Goal: Check status

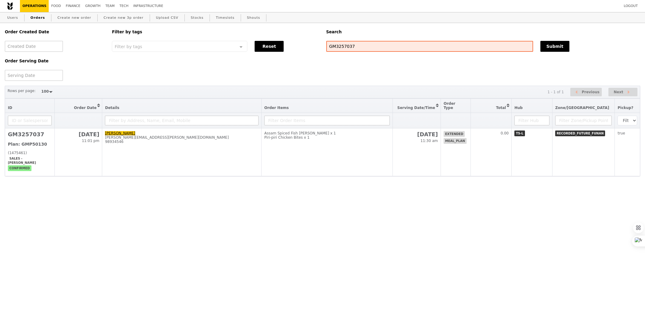
select select "100"
click at [360, 44] on input "GM3257037" at bounding box center [429, 46] width 207 height 11
paste input "[PERSON_NAME][EMAIL_ADDRESS][PERSON_NAME][DOMAIN_NAME][PERSON_NAME]"
type input "[PERSON_NAME][EMAIL_ADDRESS][PERSON_NAME][DOMAIN_NAME][PERSON_NAME]"
